Goal: Information Seeking & Learning: Learn about a topic

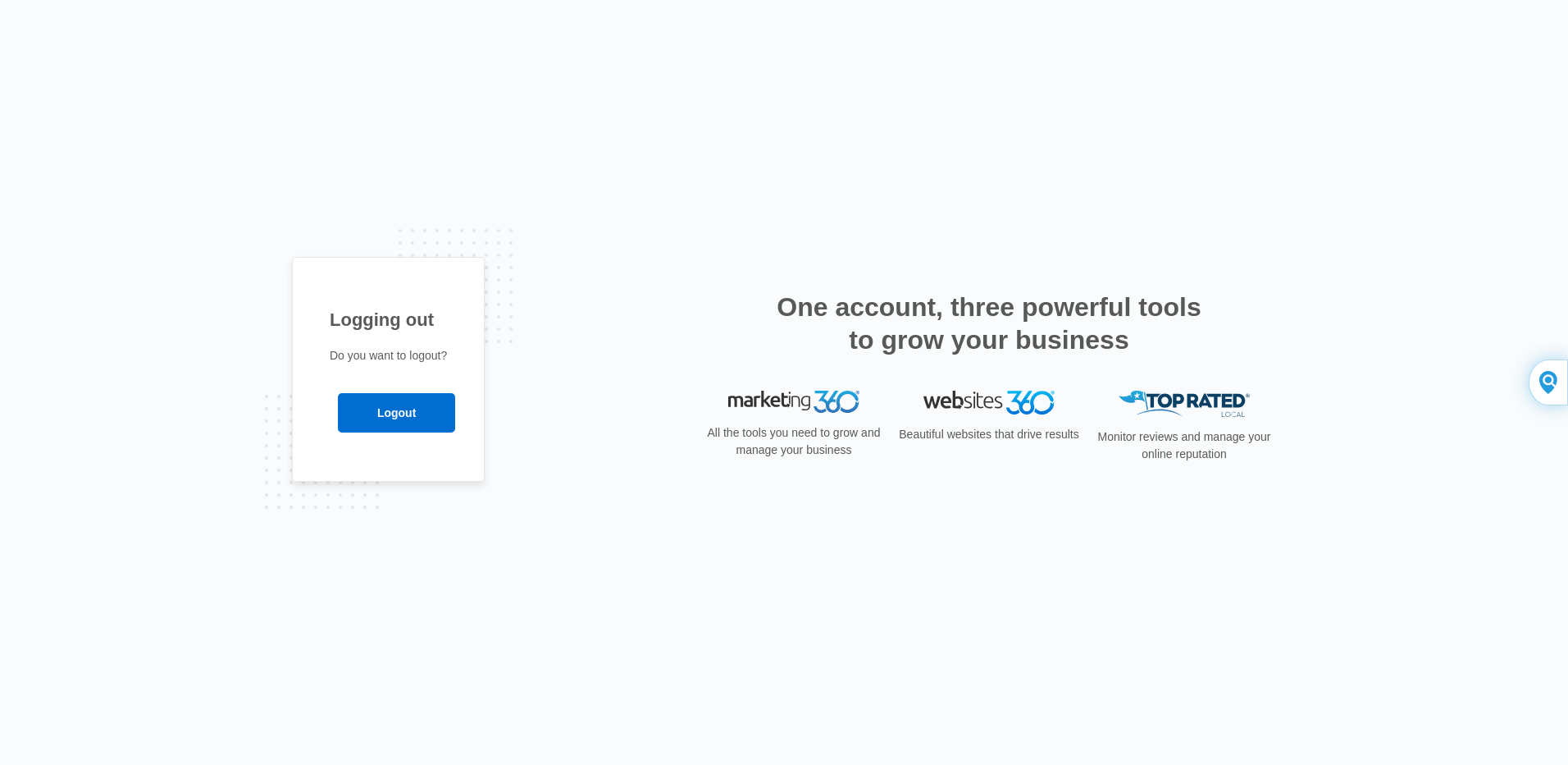
click at [400, 415] on input "Logout" at bounding box center [396, 412] width 117 height 39
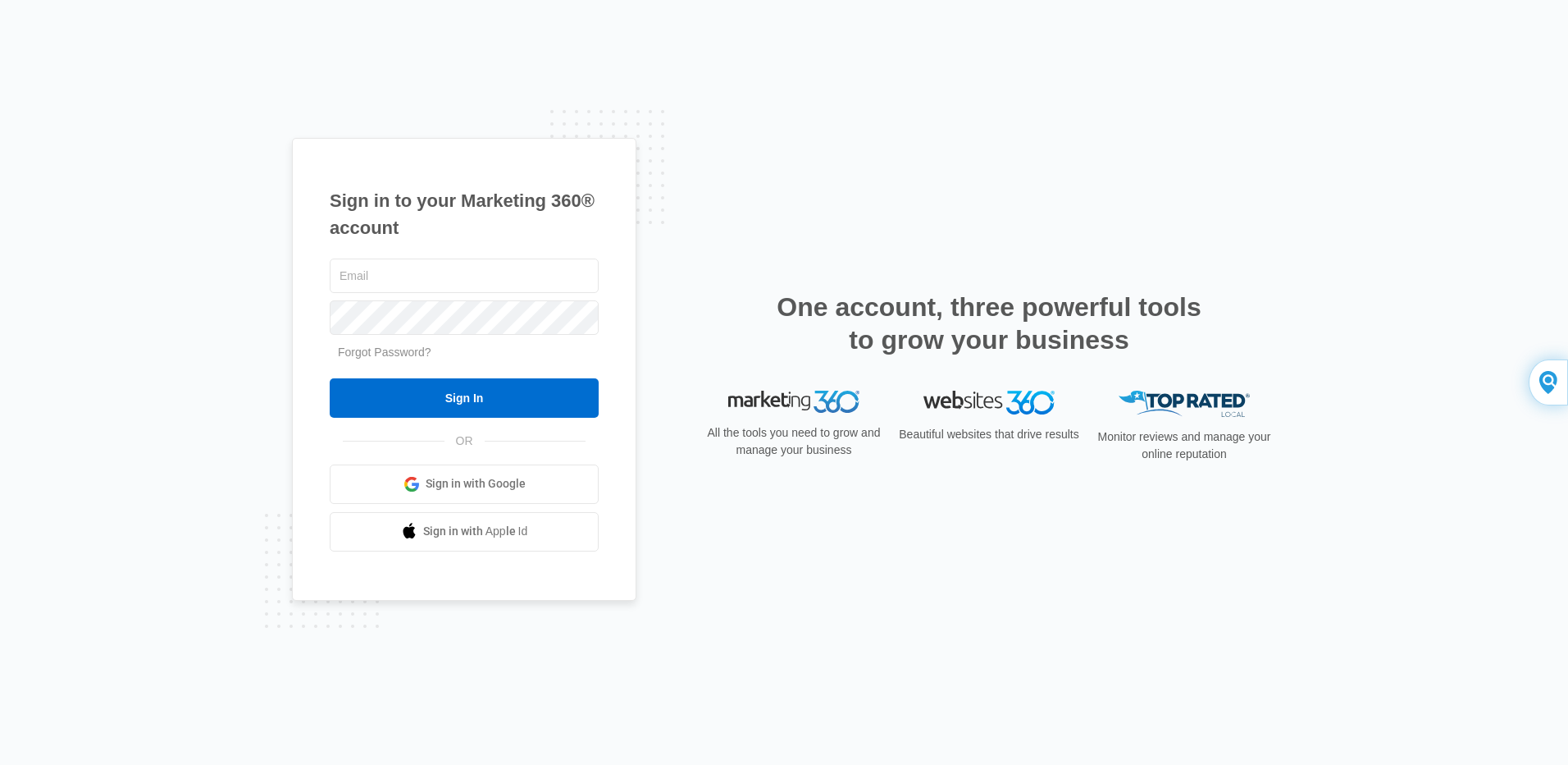
type input "sales@tlfperformanceparts.com"
click at [320, 309] on div "Sign in to your Marketing 360® account sales@tlfperformanceparts.com Forgot Pas…" at bounding box center [463, 369] width 344 height 463
click at [661, 225] on div "Sign in to your Marketing 360® account sales@tlfperformanceparts.com Forgot Pas…" at bounding box center [784, 382] width 984 height 489
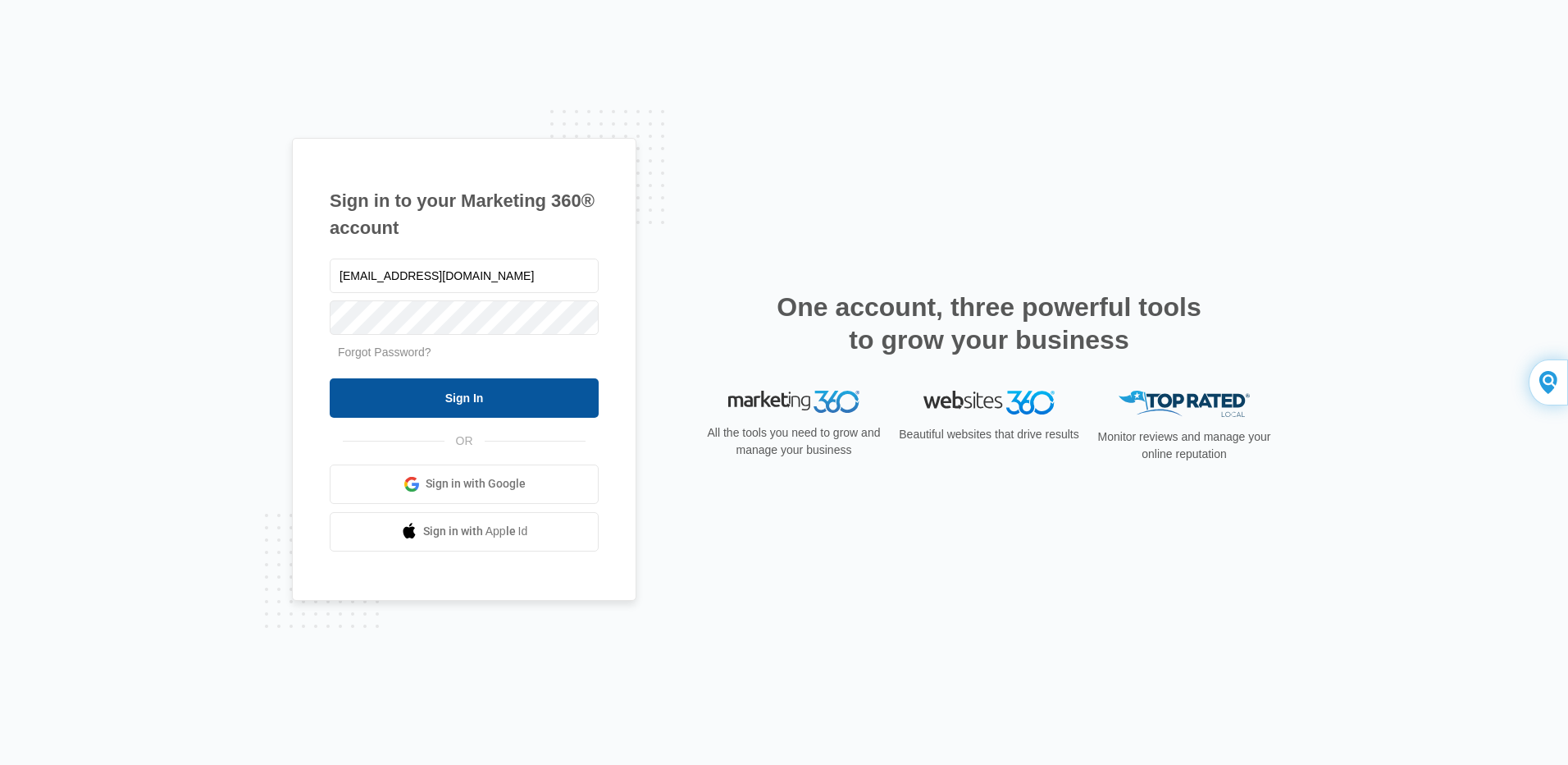
click at [436, 401] on input "Sign In" at bounding box center [464, 398] width 269 height 39
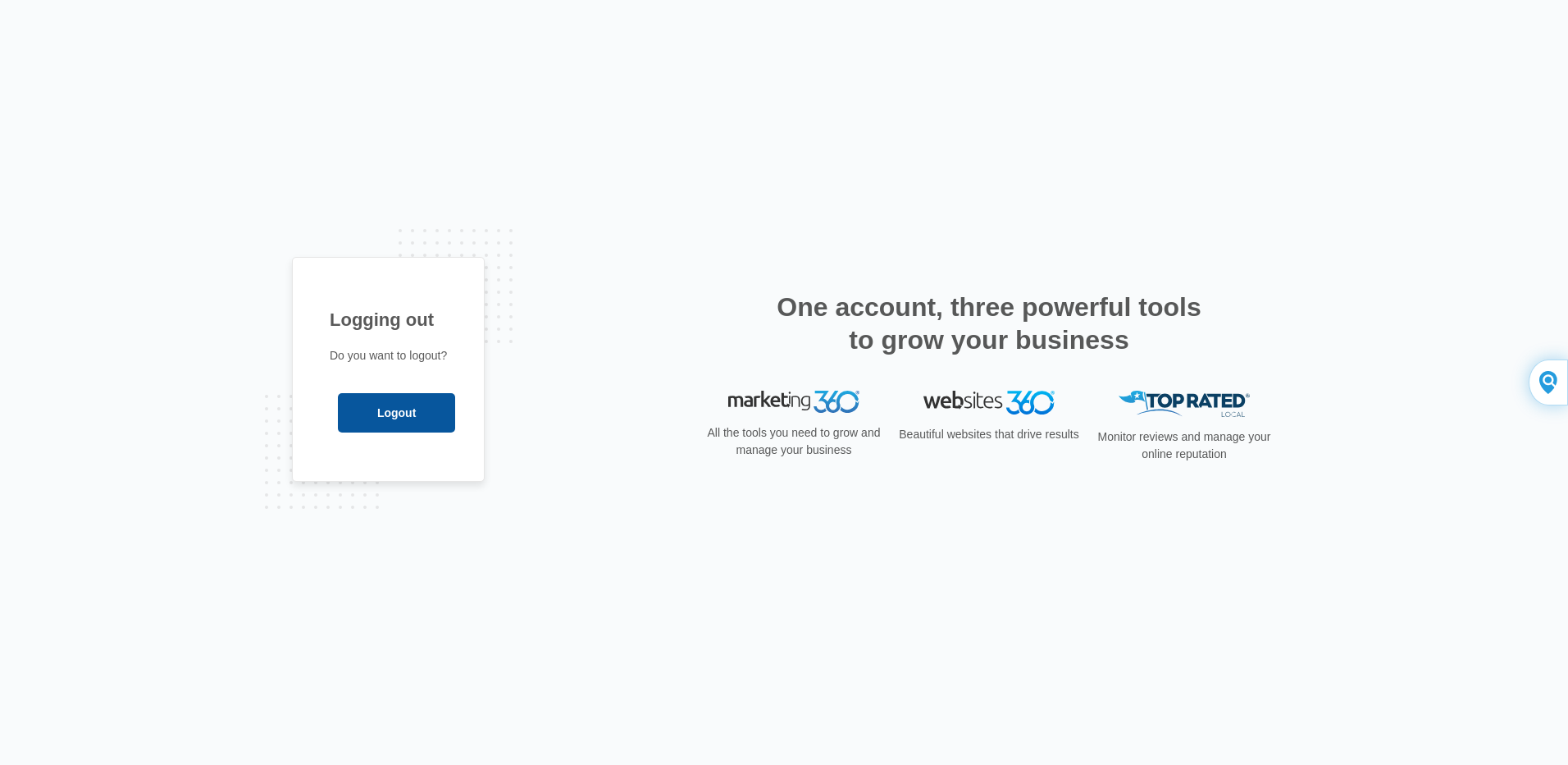
click at [399, 407] on input "Logout" at bounding box center [396, 412] width 117 height 39
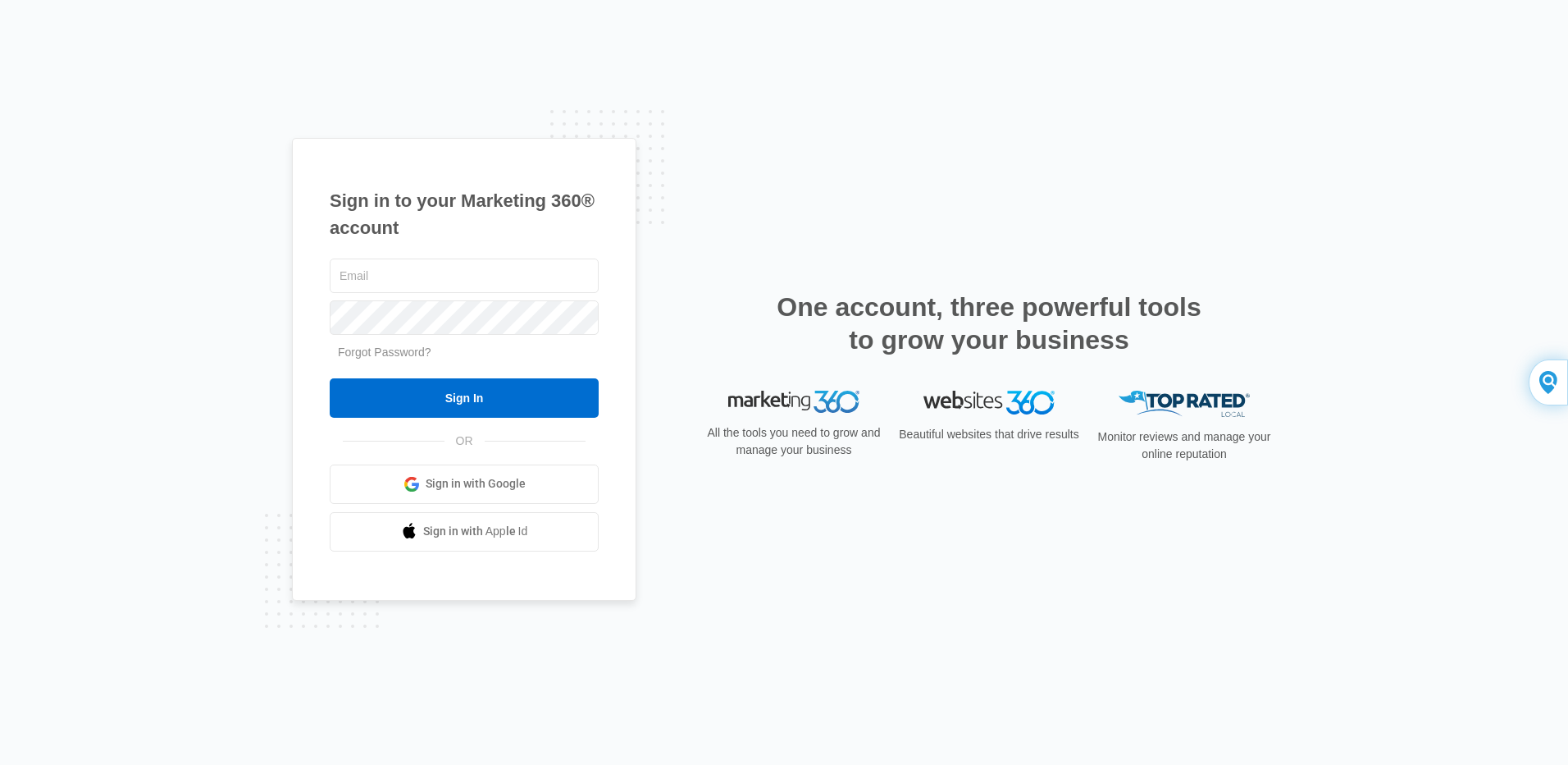
type input "[EMAIL_ADDRESS][DOMAIN_NAME]"
click at [321, 311] on div "Sign in to your Marketing 360® account [EMAIL_ADDRESS][DOMAIN_NAME] Forgot Pass…" at bounding box center [463, 369] width 344 height 463
click at [634, 192] on div "Sign in to your Marketing 360® account [EMAIL_ADDRESS][DOMAIN_NAME] Forgot Pass…" at bounding box center [463, 369] width 344 height 463
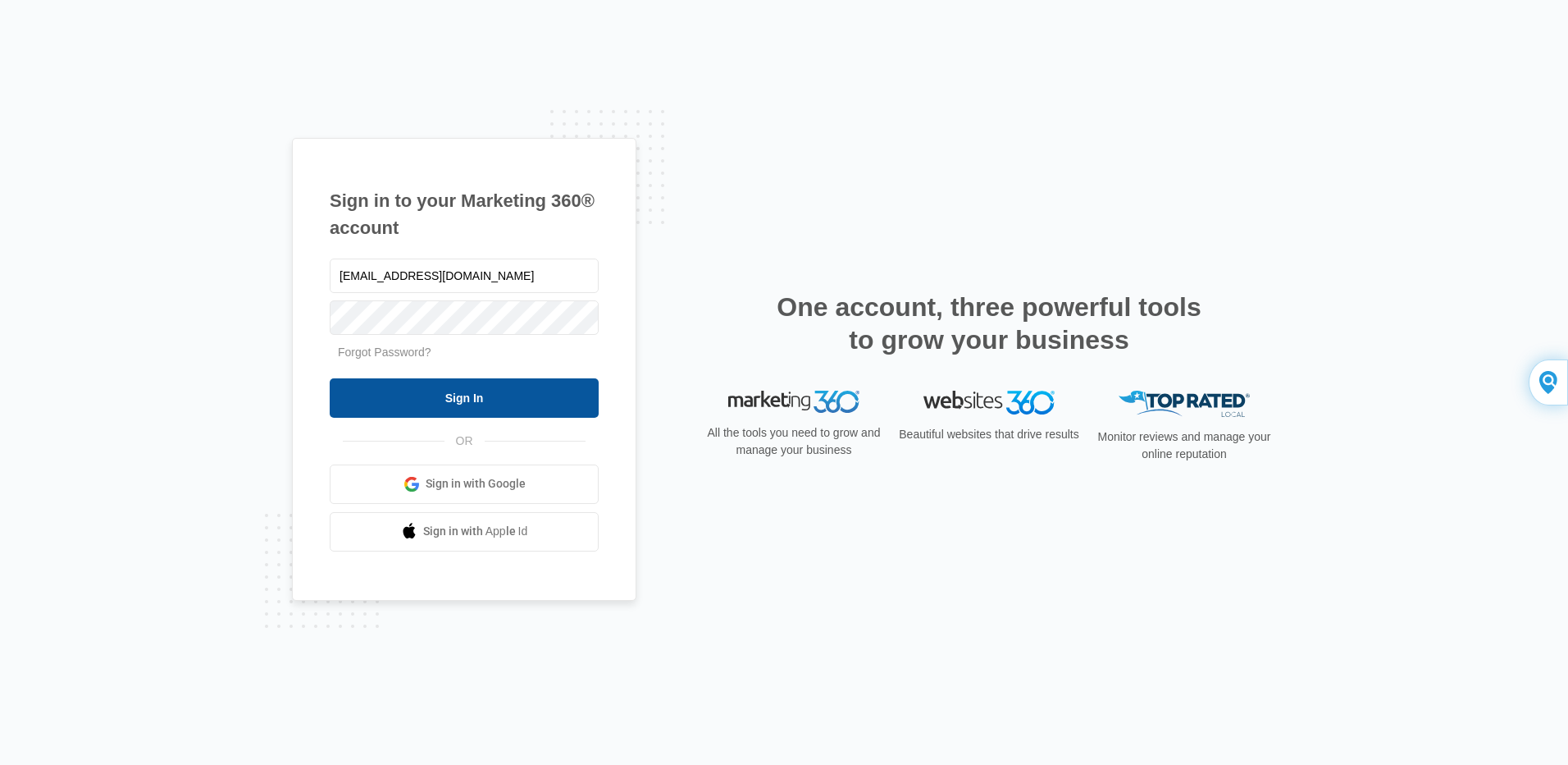
click at [411, 401] on input "Sign In" at bounding box center [464, 398] width 269 height 39
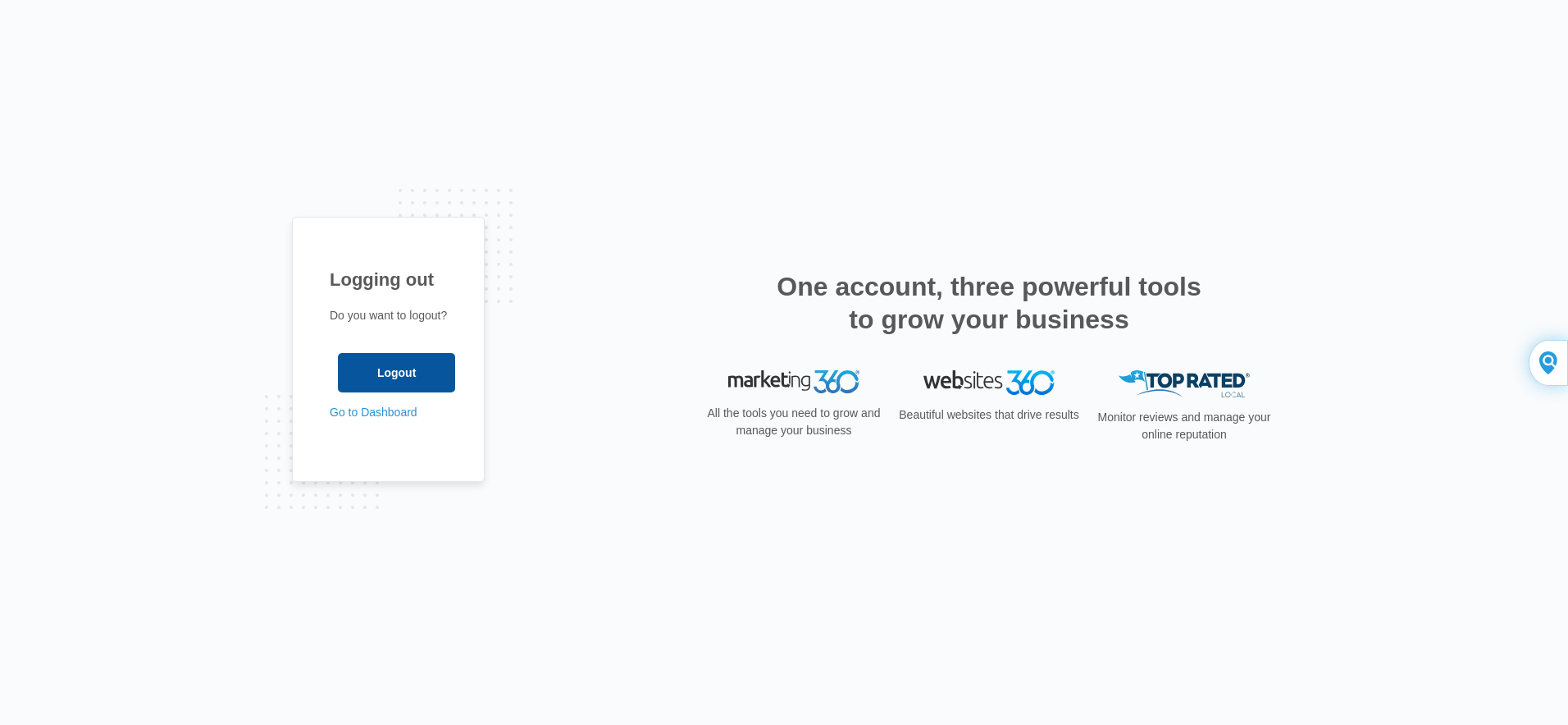
click at [395, 377] on input "Logout" at bounding box center [396, 372] width 117 height 39
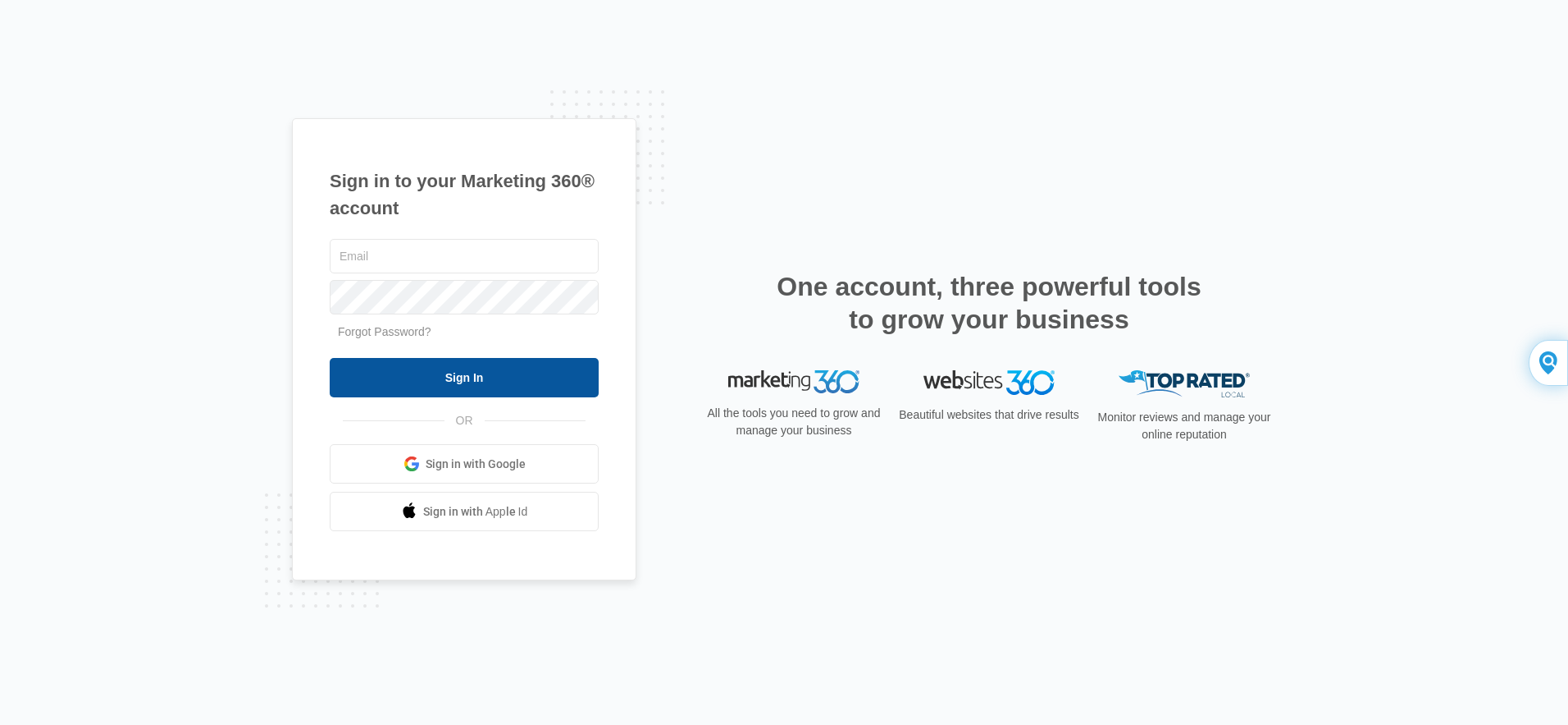
type input "[EMAIL_ADDRESS][DOMAIN_NAME]"
click at [458, 380] on input "Sign In" at bounding box center [464, 378] width 269 height 39
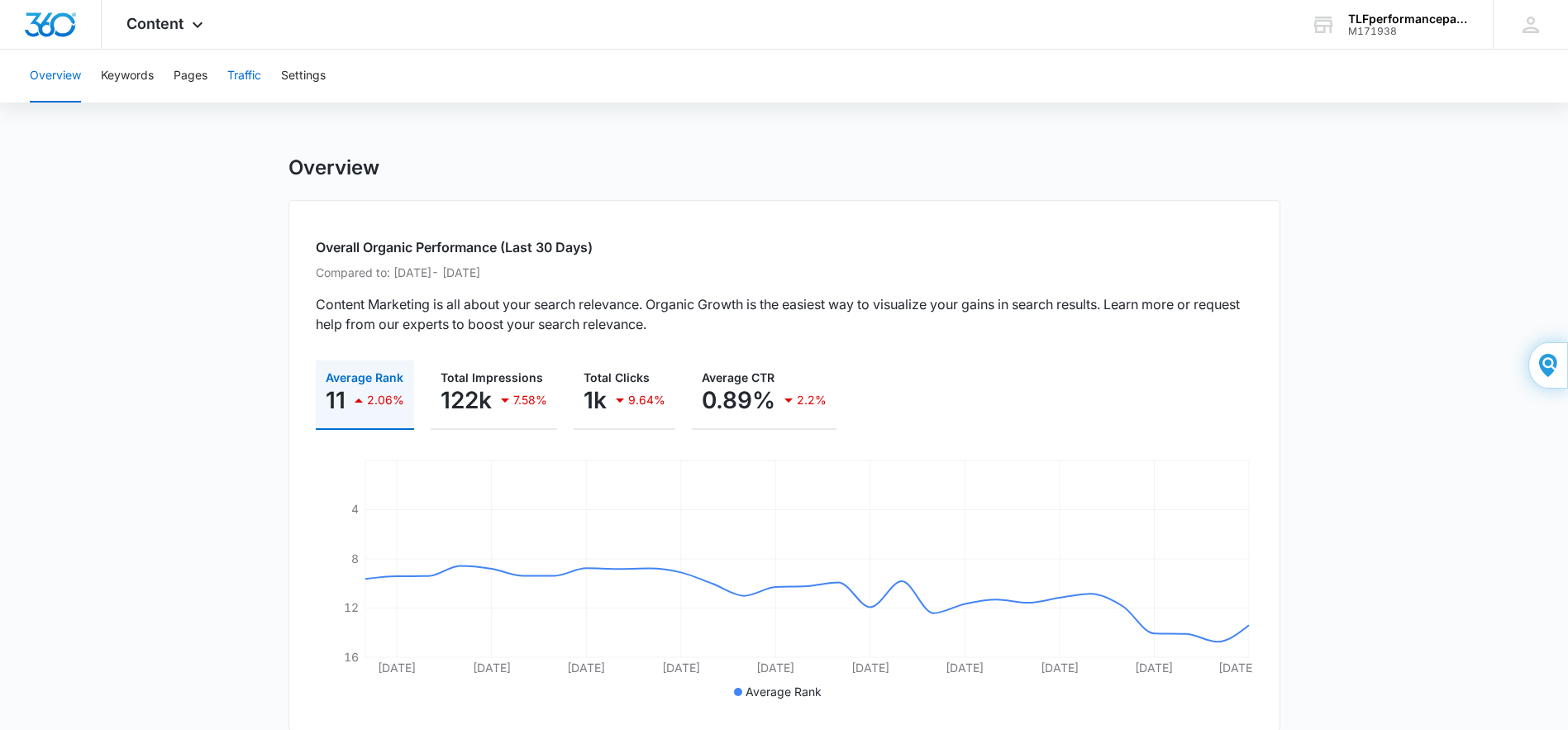
click at [244, 74] on button "Traffic" at bounding box center [244, 76] width 34 height 53
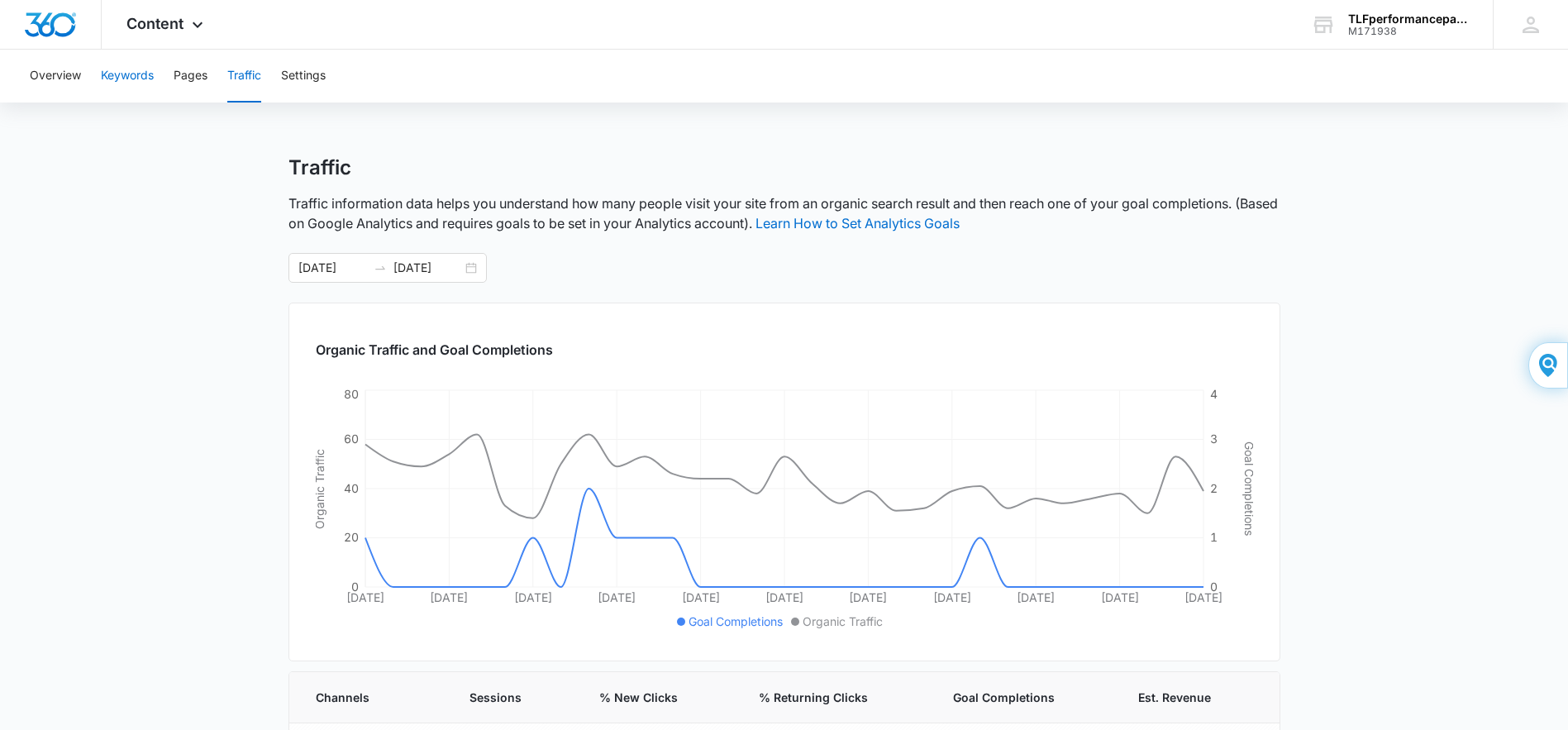
click at [137, 68] on button "Keywords" at bounding box center [127, 76] width 53 height 53
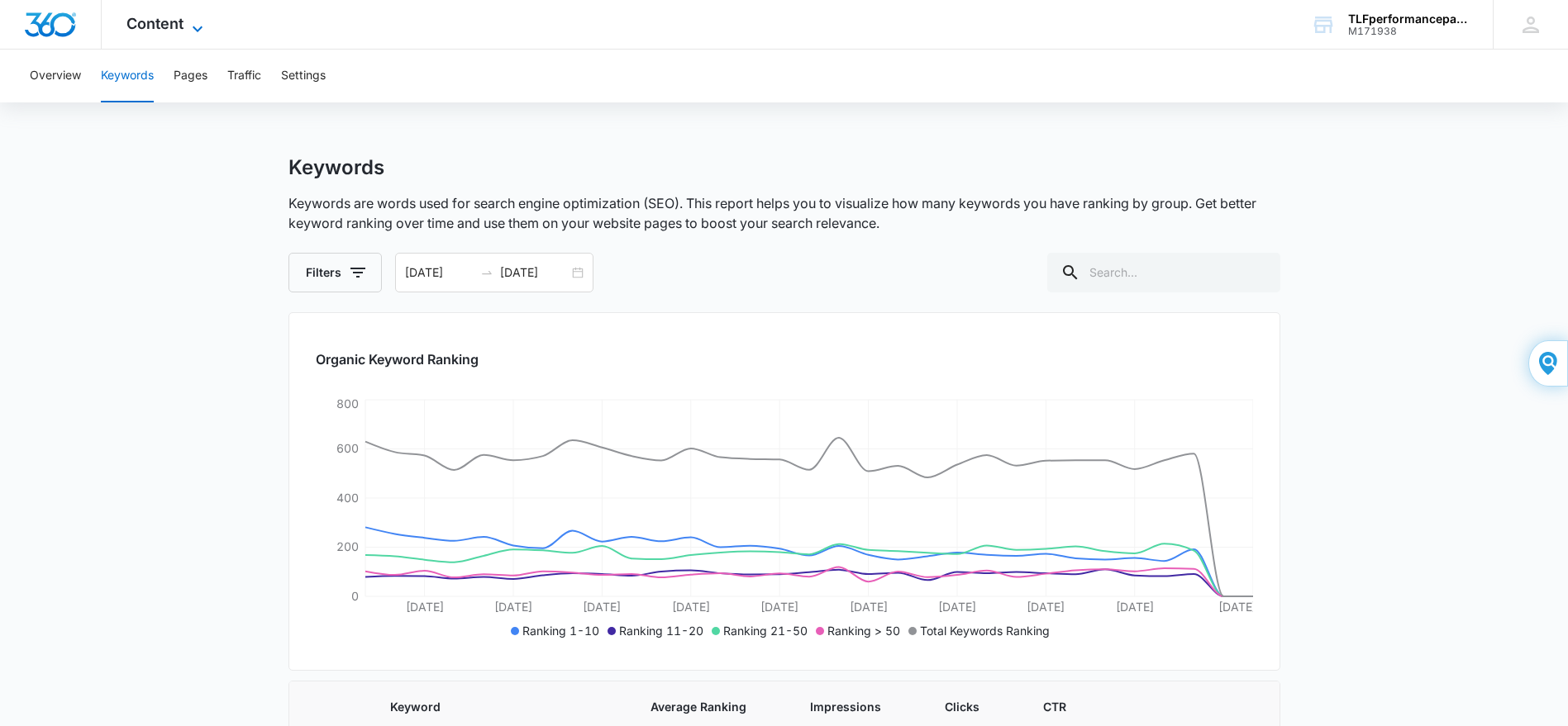
click at [205, 27] on icon at bounding box center [197, 29] width 20 height 20
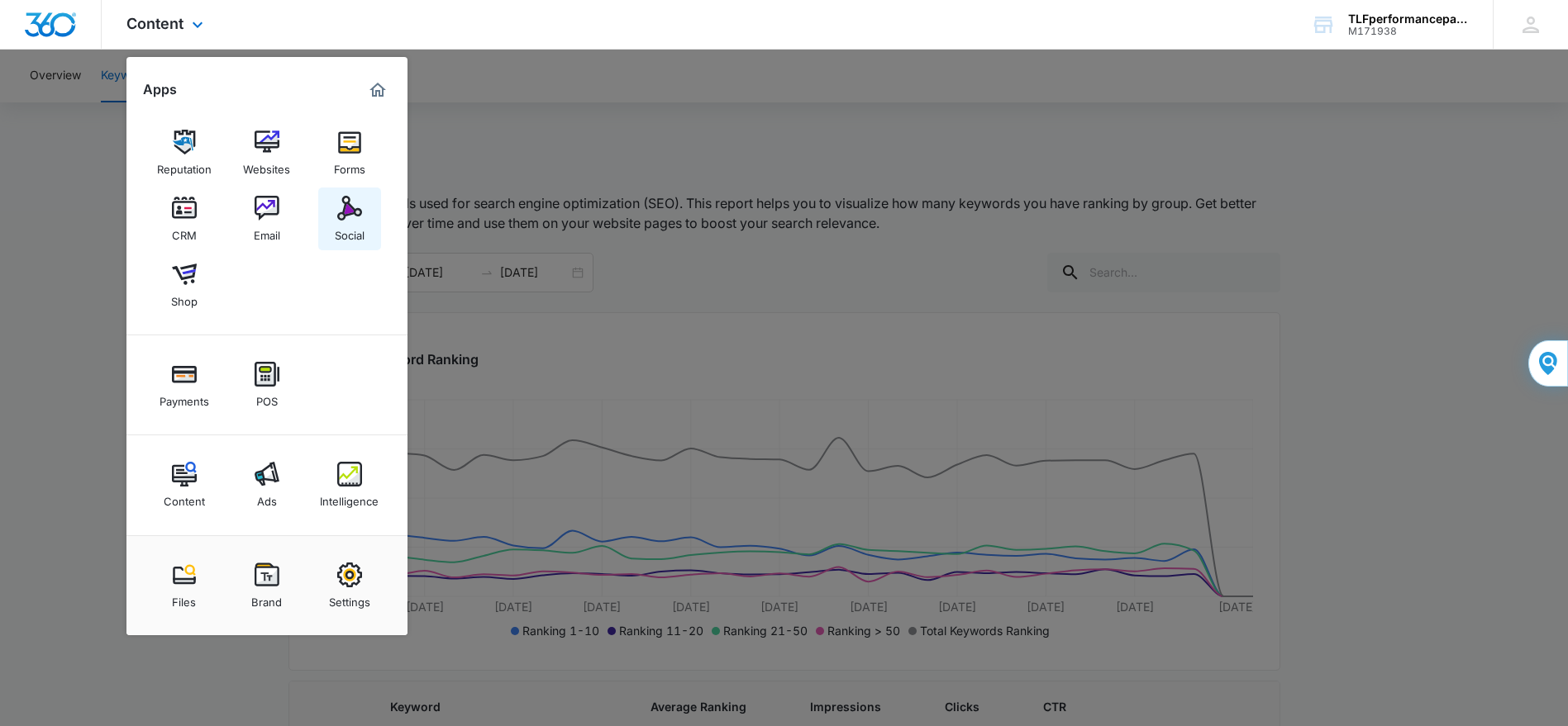
click at [343, 210] on img at bounding box center [350, 208] width 25 height 25
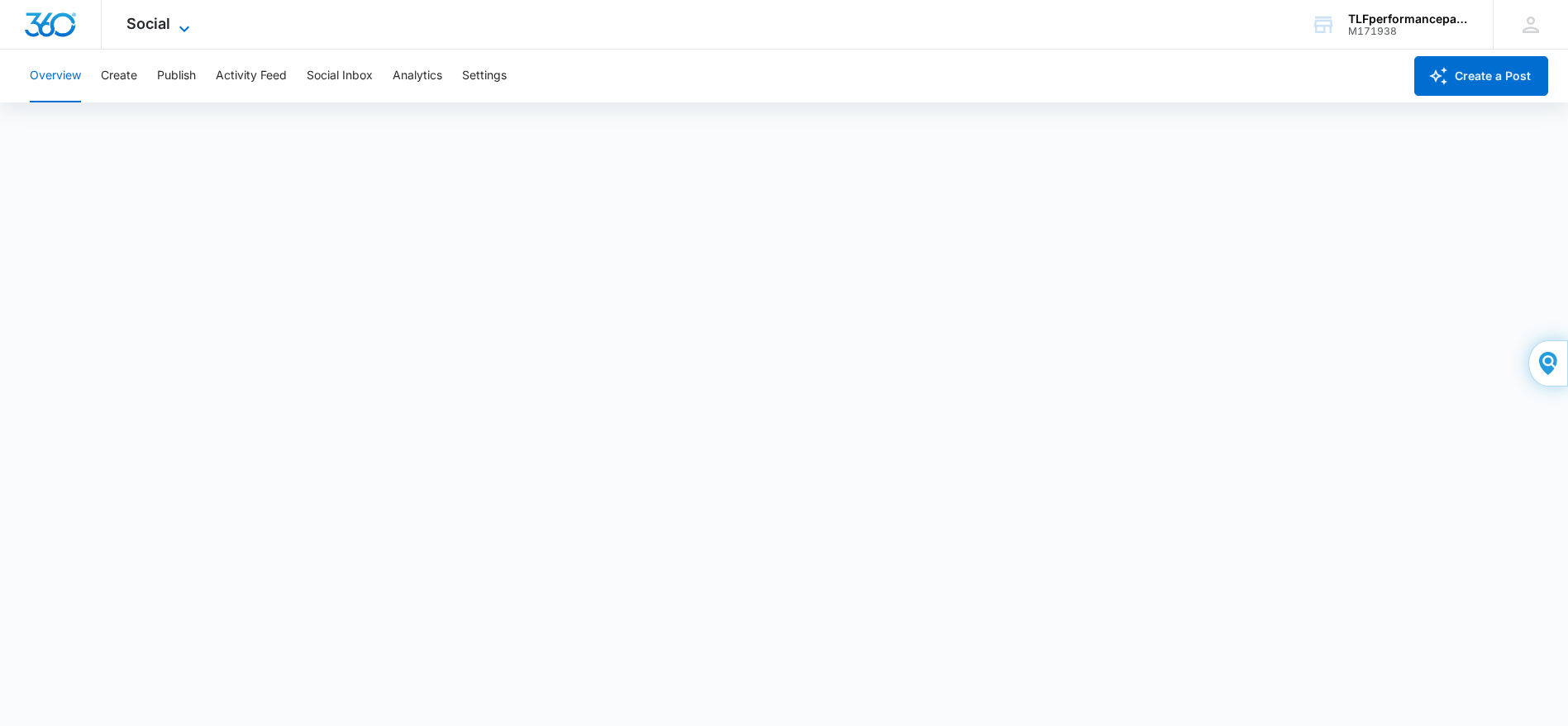
click at [187, 28] on icon at bounding box center [184, 28] width 10 height 5
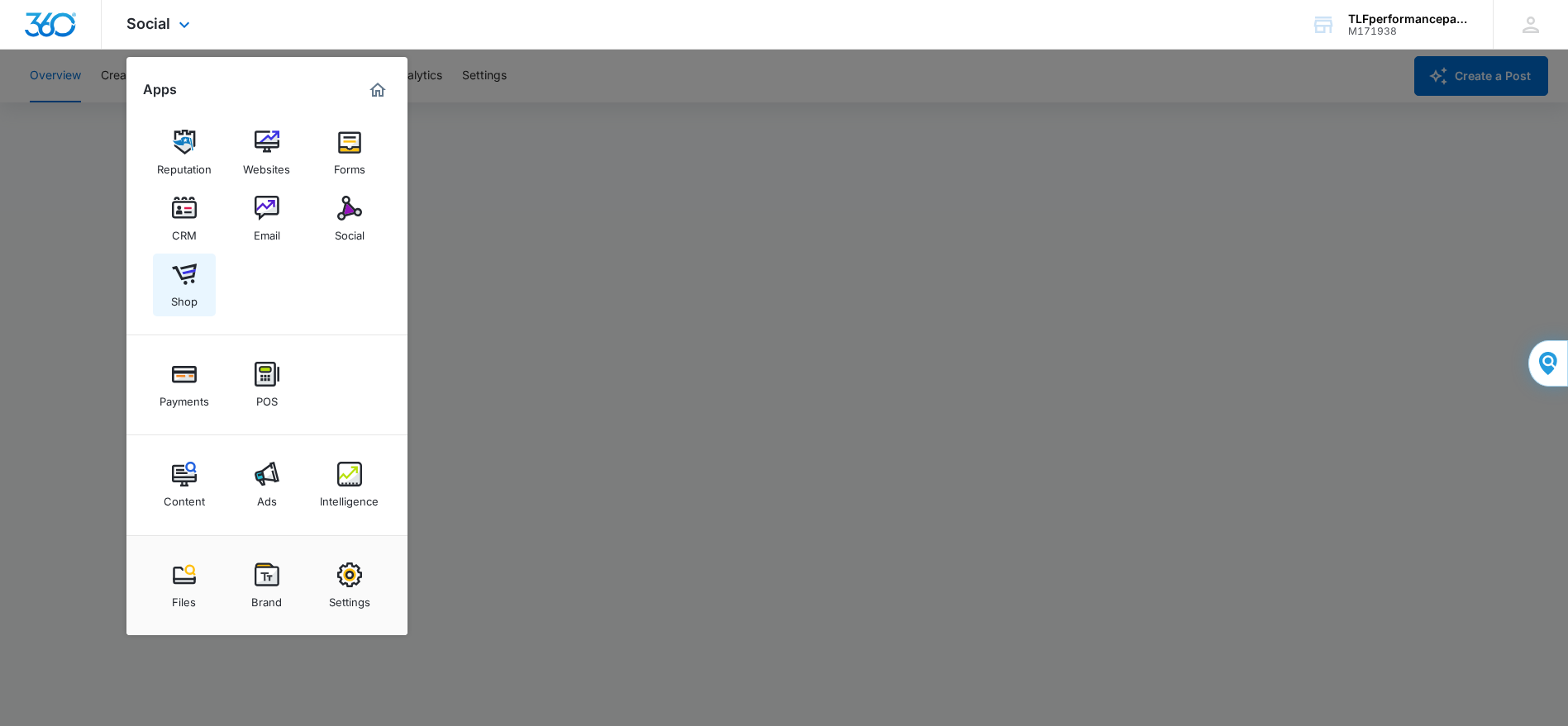
click at [182, 284] on img at bounding box center [185, 275] width 25 height 25
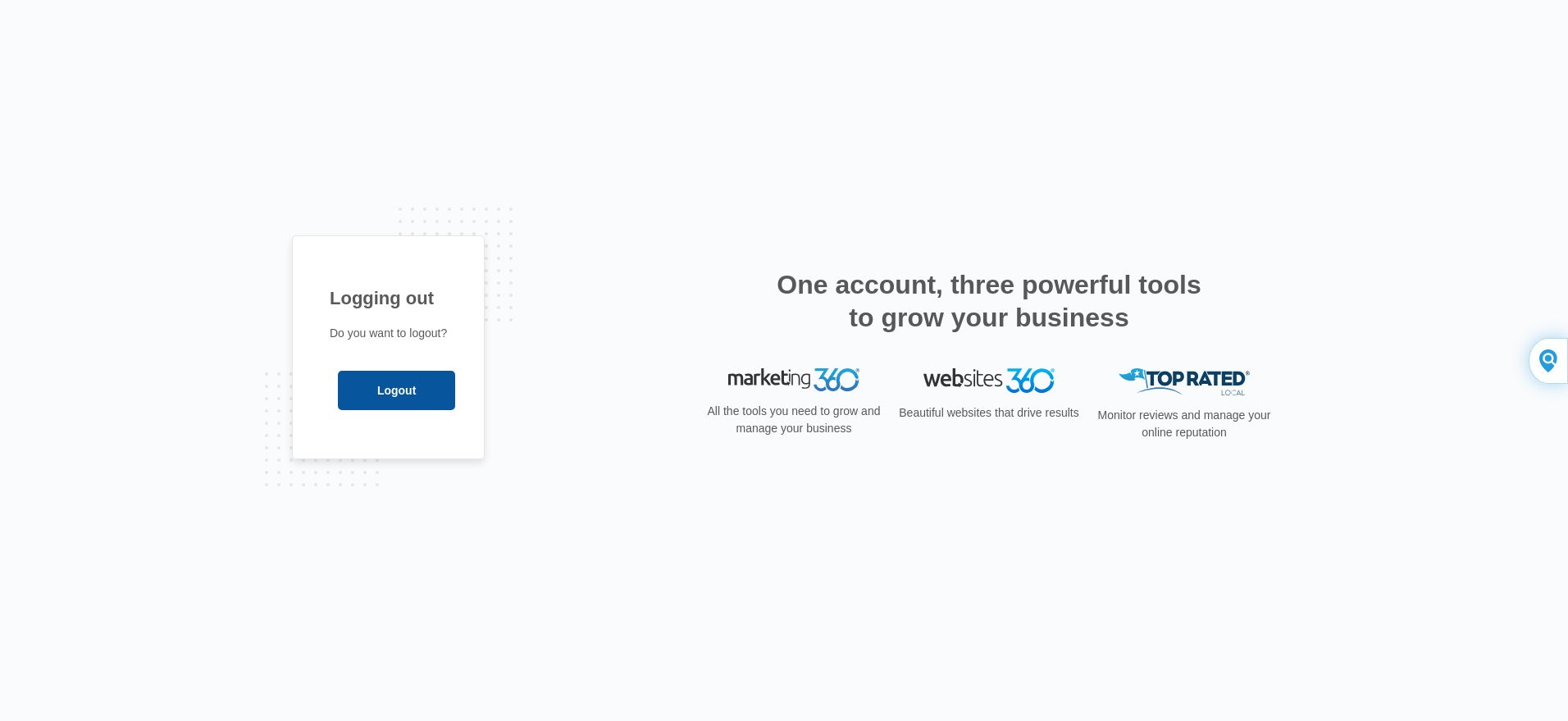
click at [392, 394] on input "Logout" at bounding box center [396, 390] width 117 height 39
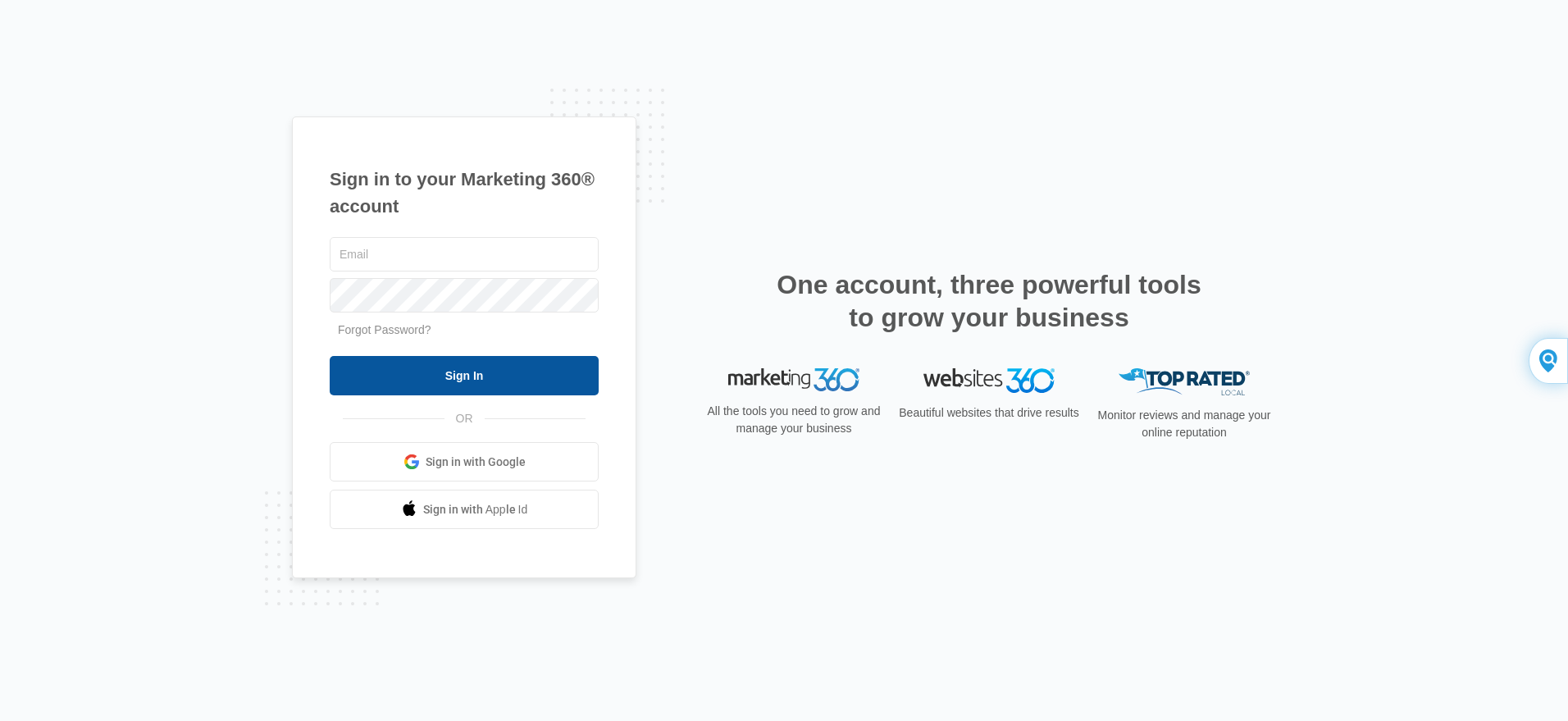
type input "[EMAIL_ADDRESS][DOMAIN_NAME]"
click at [484, 378] on input "Sign In" at bounding box center [464, 376] width 269 height 39
